Goal: Book appointment/travel/reservation

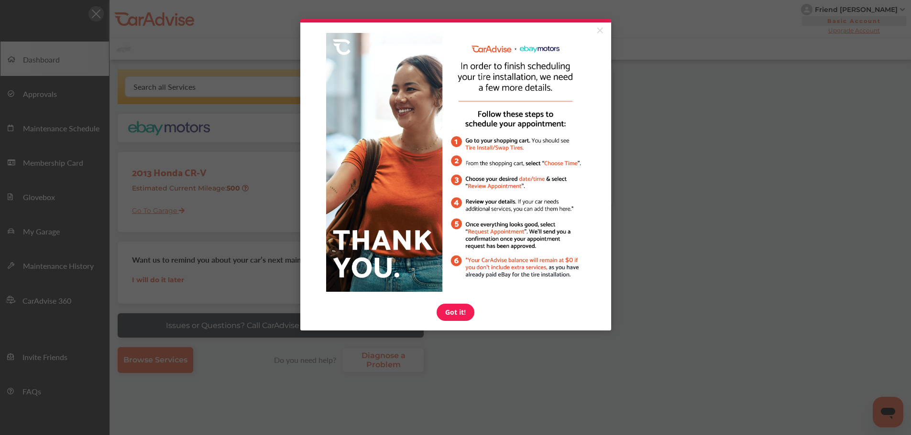
click at [597, 31] on link "×" at bounding box center [599, 30] width 17 height 17
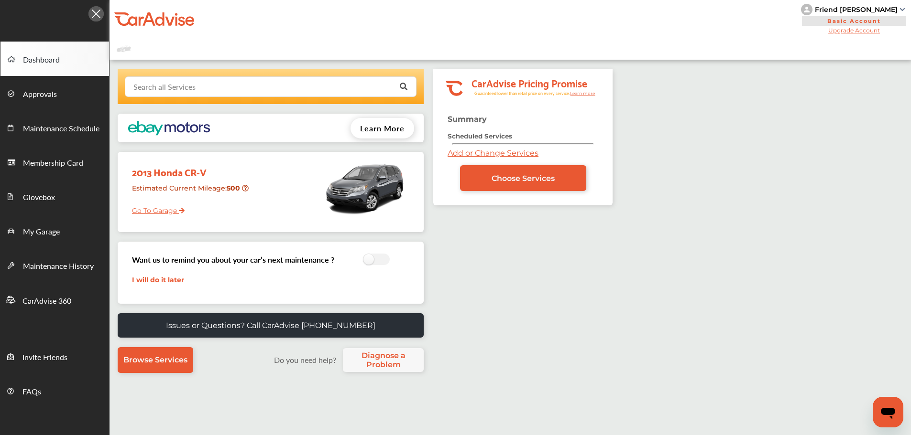
click at [328, 86] on input "text" at bounding box center [268, 86] width 285 height 19
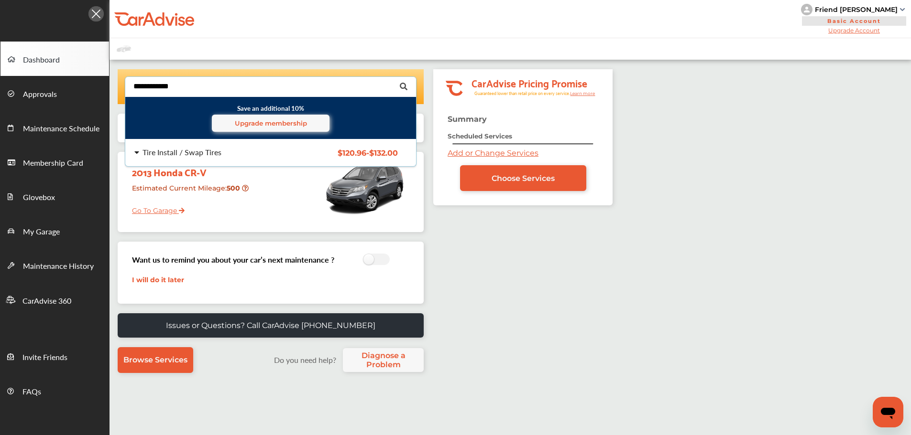
type input "**********"
click at [203, 154] on div "Tire Install / Swap Tires" at bounding box center [181, 153] width 79 height 8
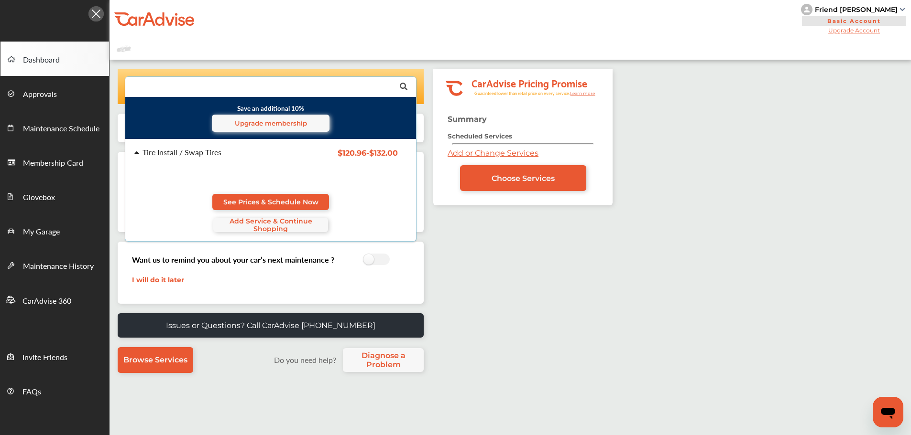
click at [281, 199] on span "See Prices & Schedule Now" at bounding box center [270, 202] width 95 height 8
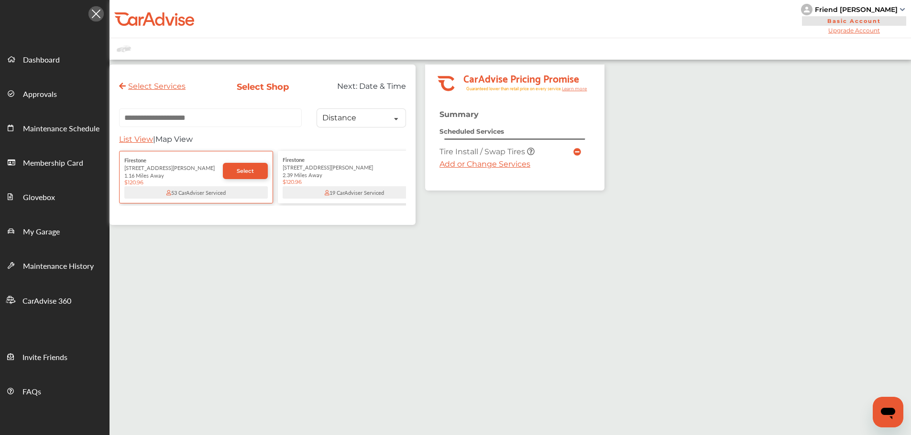
click at [249, 177] on link "Select" at bounding box center [245, 171] width 45 height 16
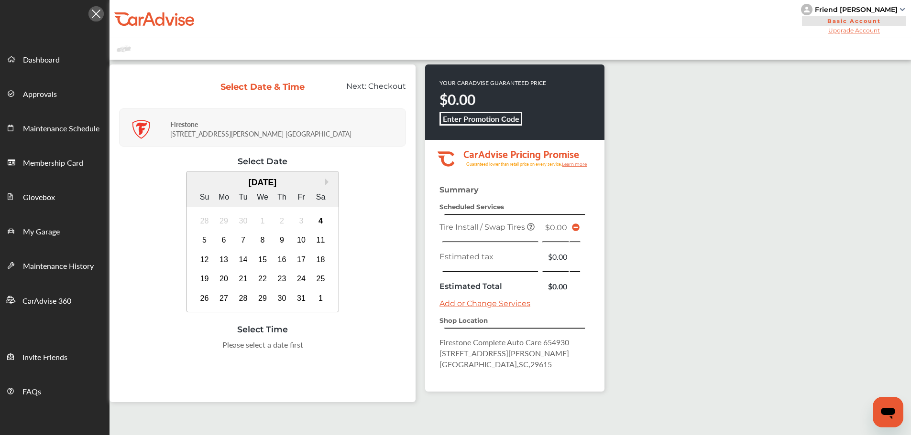
click at [462, 300] on link "Add or Change Services" at bounding box center [484, 303] width 91 height 9
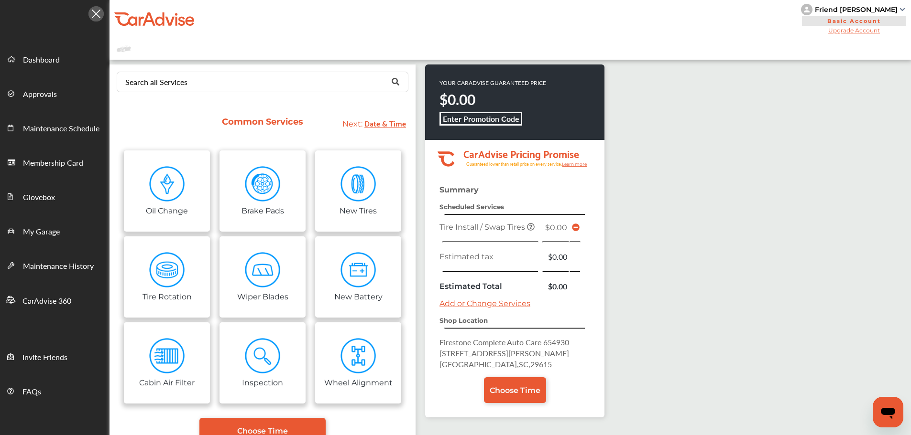
click at [524, 378] on link "Choose Time" at bounding box center [515, 391] width 62 height 26
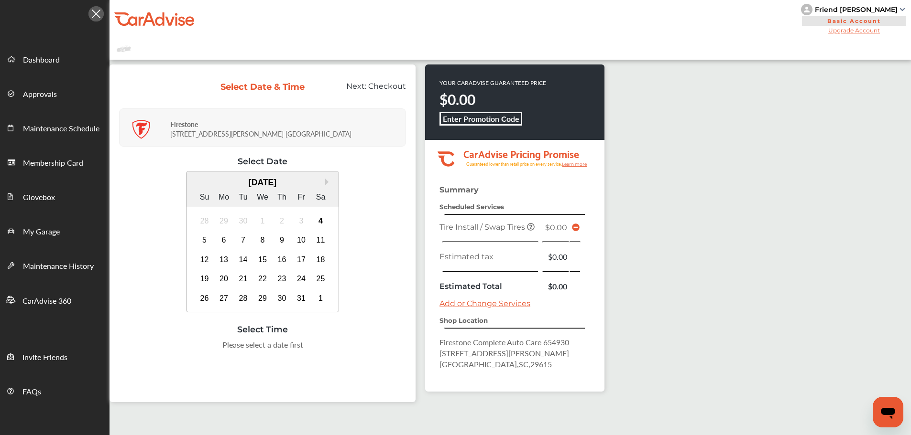
click at [499, 299] on td at bounding box center [503, 296] width 132 height 5
click at [500, 308] on div "Summary Scheduled Services Tire Install / Swap Tires $0.00 Estimated tax $0.00 …" at bounding box center [514, 288] width 179 height 206
click at [500, 305] on link "Add or Change Services" at bounding box center [484, 303] width 91 height 9
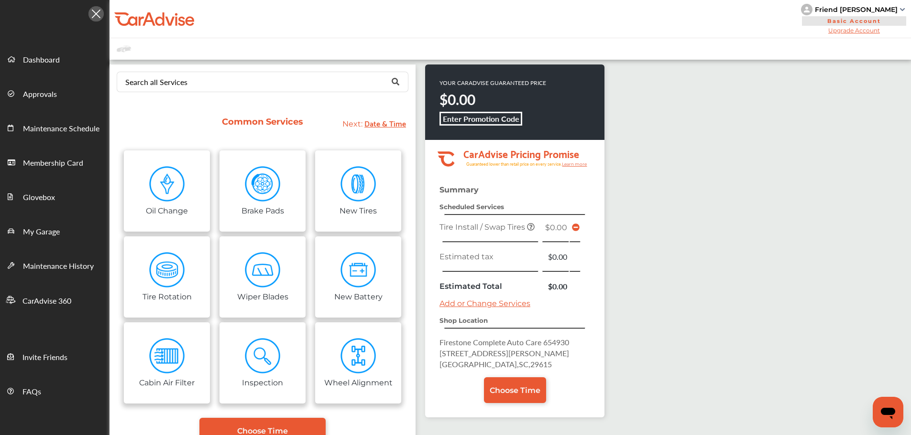
click at [271, 378] on span "Choose Time" at bounding box center [262, 431] width 51 height 9
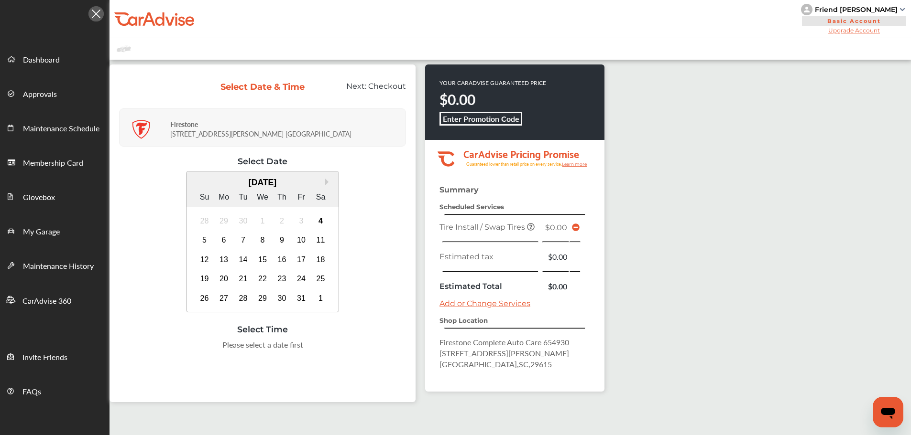
click at [575, 227] on icon at bounding box center [576, 228] width 8 height 8
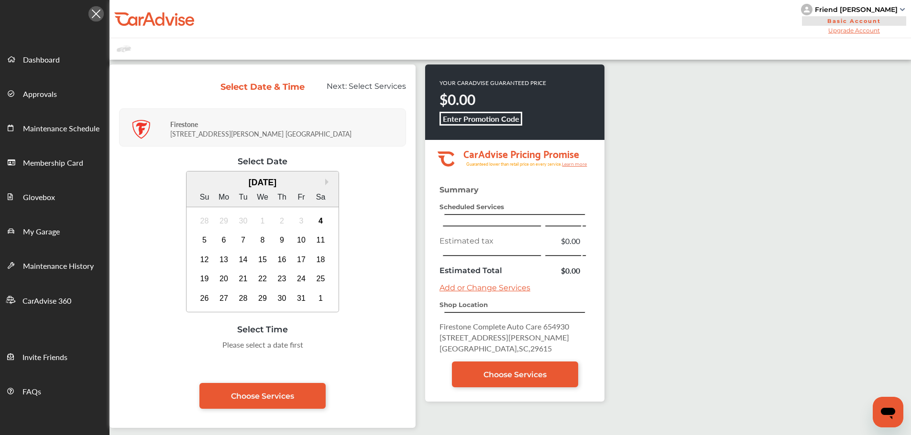
click at [480, 375] on link "Choose Services" at bounding box center [515, 375] width 126 height 26
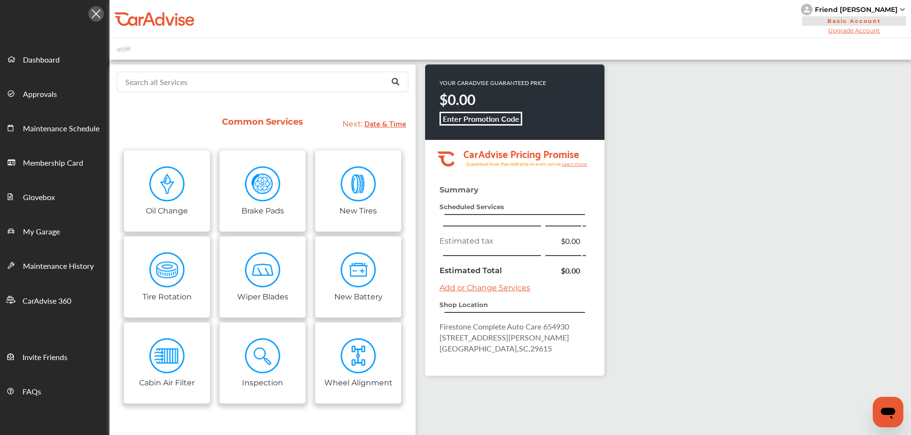
click at [194, 78] on input "text" at bounding box center [260, 81] width 285 height 19
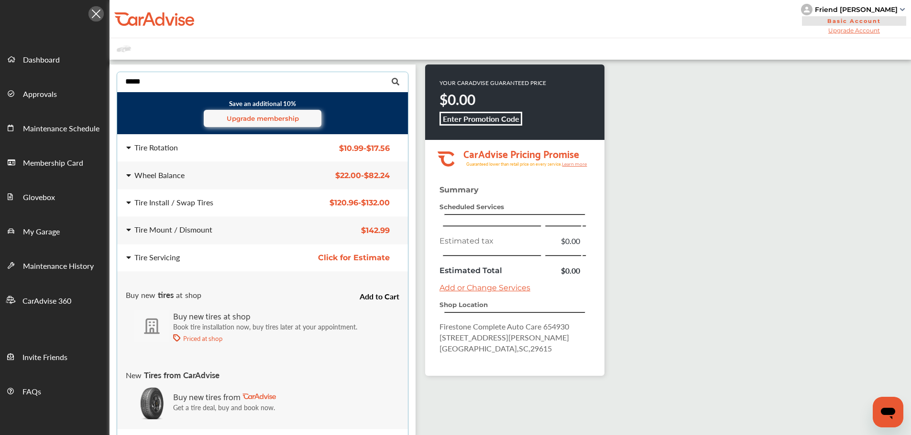
type input "****"
click at [184, 203] on div "Tire Install / Swap Tires" at bounding box center [173, 203] width 79 height 8
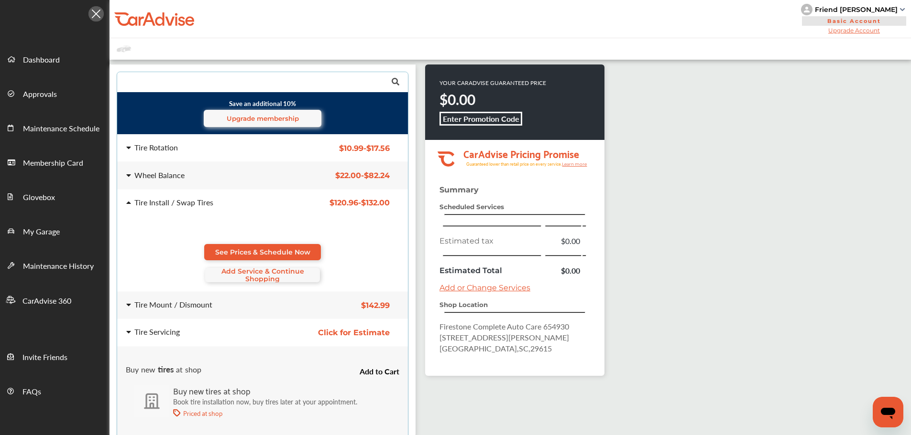
click at [233, 251] on span "See Prices & Schedule Now" at bounding box center [262, 253] width 95 height 8
